Goal: Check status

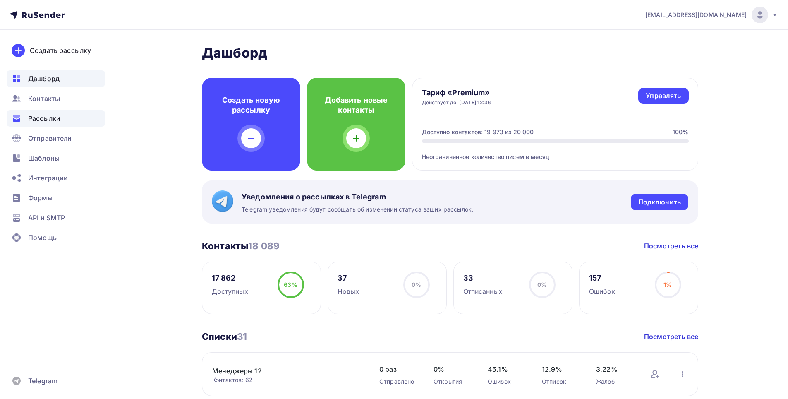
click at [45, 119] on span "Рассылки" at bounding box center [44, 118] width 32 height 10
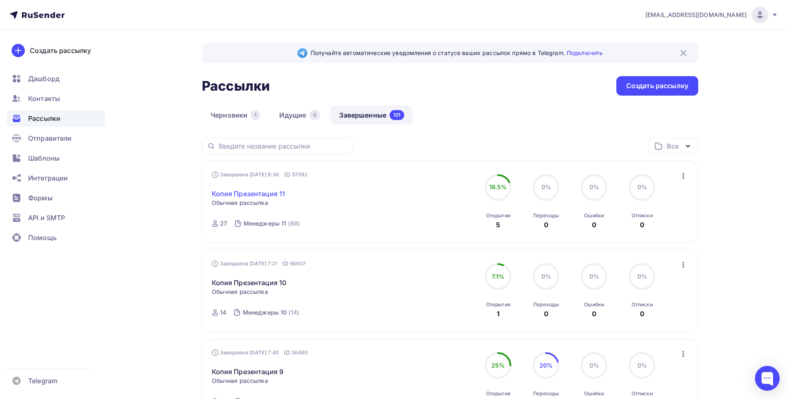
click at [247, 193] on link "Копия Презентация 11" at bounding box center [249, 194] width 74 height 10
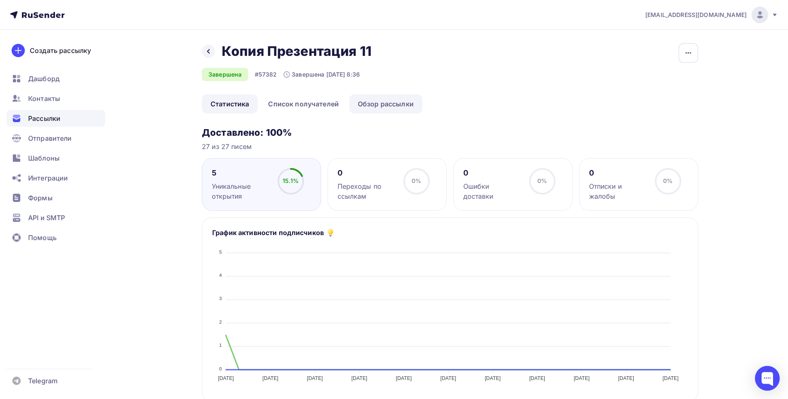
click at [403, 106] on link "Обзор рассылки" at bounding box center [385, 103] width 73 height 19
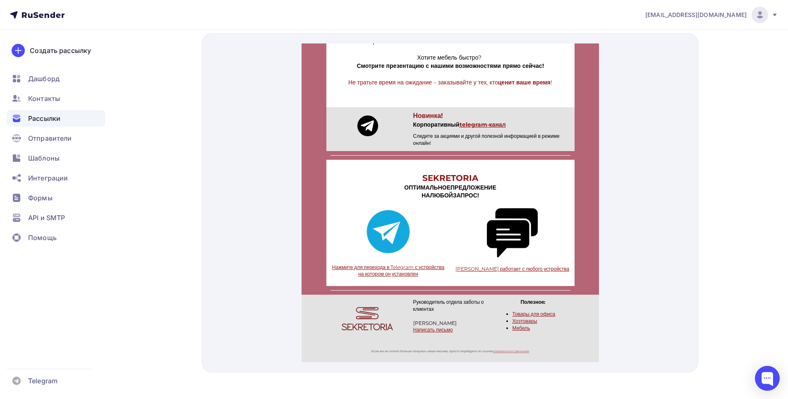
scroll to position [283, 0]
